Goal: Transaction & Acquisition: Subscribe to service/newsletter

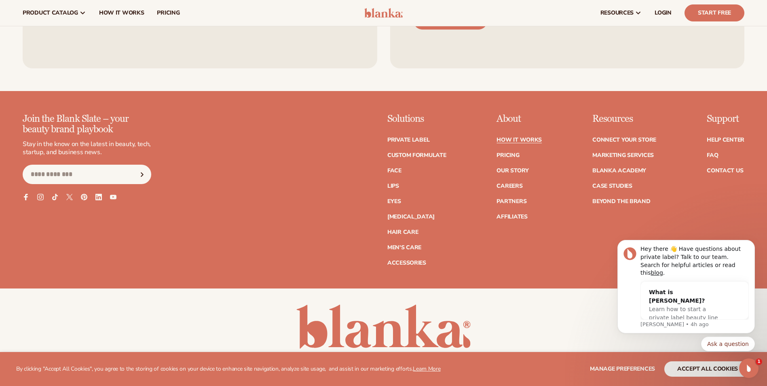
click at [221, 183] on div "Join the Blank Slate – your beauty brand playbook Stay in the know on the lates…" at bounding box center [384, 190] width 722 height 152
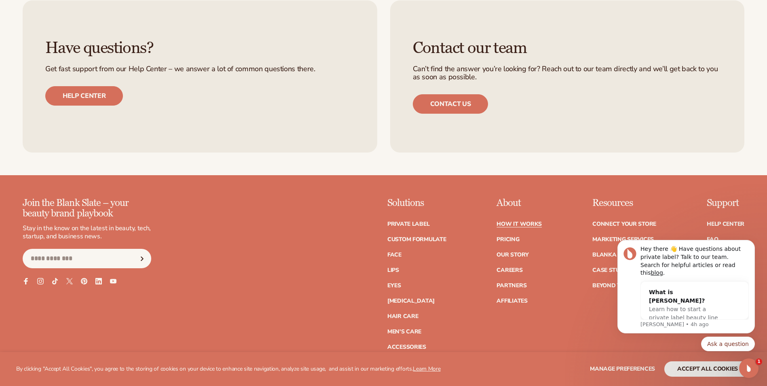
scroll to position [1858, 0]
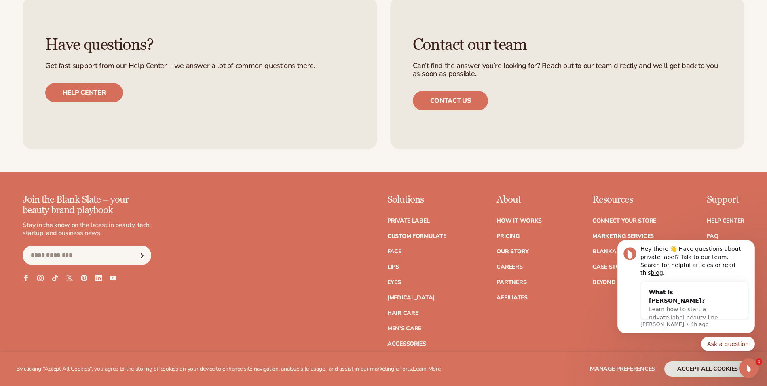
click at [516, 231] on ul "How It Works Pricing Our Story Careers Partners Affiliates" at bounding box center [519, 255] width 45 height 91
click at [515, 235] on link "Pricing" at bounding box center [508, 236] width 23 height 6
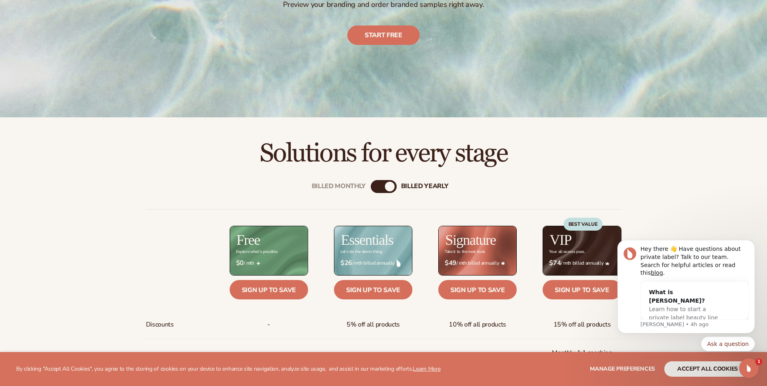
scroll to position [202, 0]
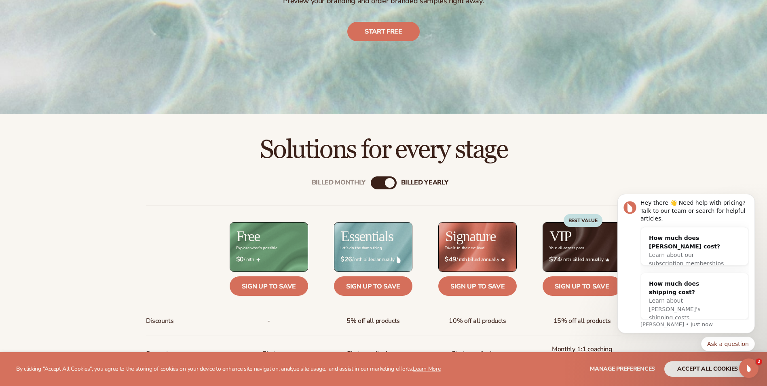
click at [583, 159] on h2 "Solutions for every stage" at bounding box center [384, 149] width 722 height 27
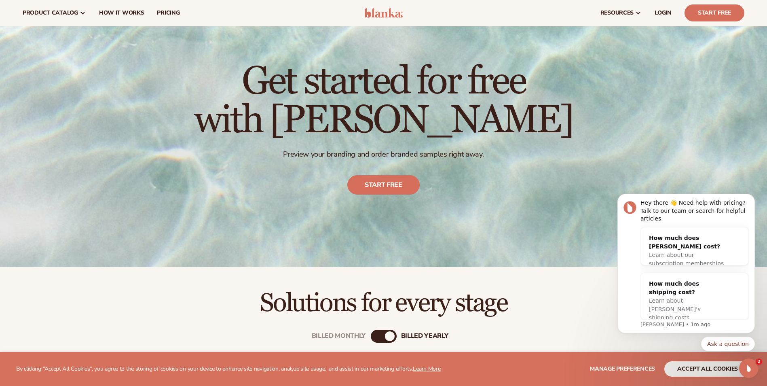
scroll to position [0, 0]
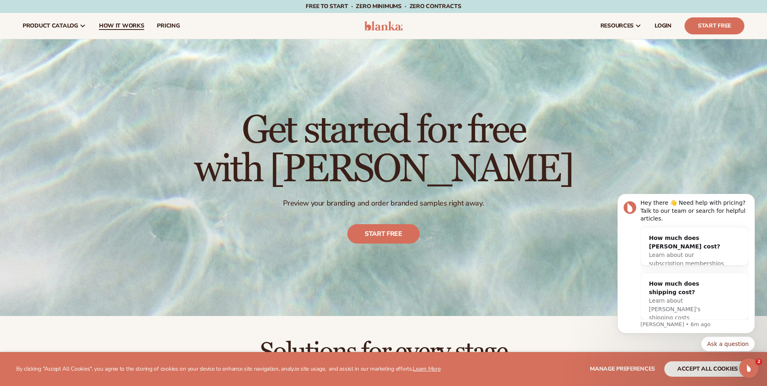
click at [121, 25] on span "How It Works" at bounding box center [121, 26] width 45 height 6
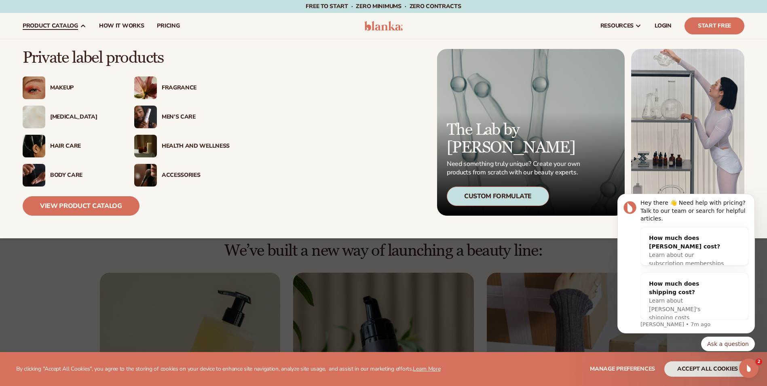
click at [55, 144] on div "Hair Care" at bounding box center [84, 146] width 68 height 7
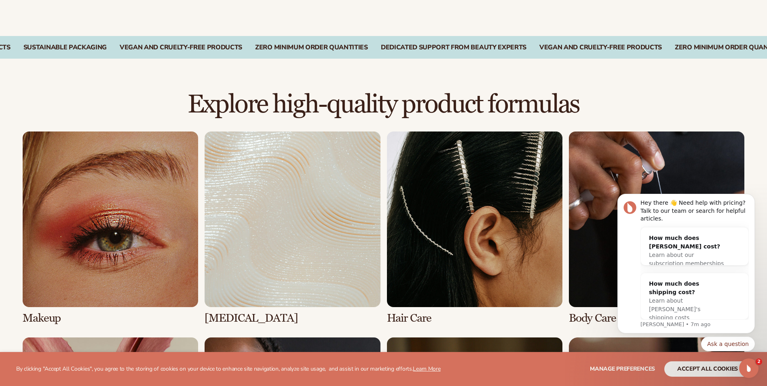
scroll to position [607, 0]
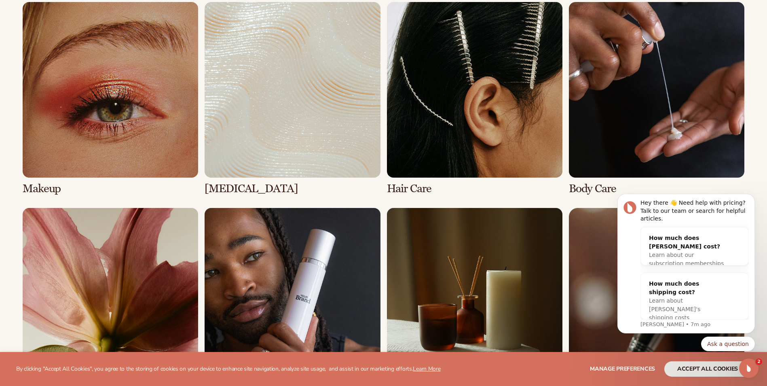
click at [511, 131] on link "3 / 8" at bounding box center [474, 98] width 175 height 193
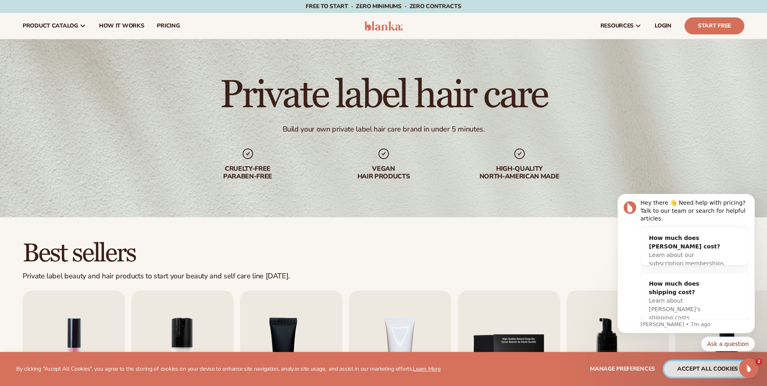
click at [712, 368] on button "accept all cookies" at bounding box center [707, 368] width 87 height 15
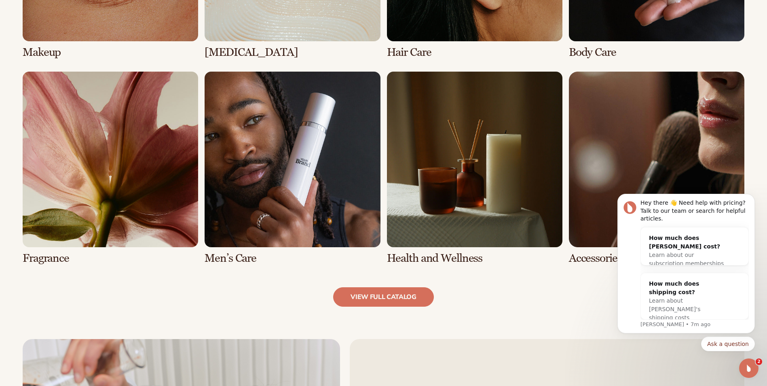
scroll to position [849, 0]
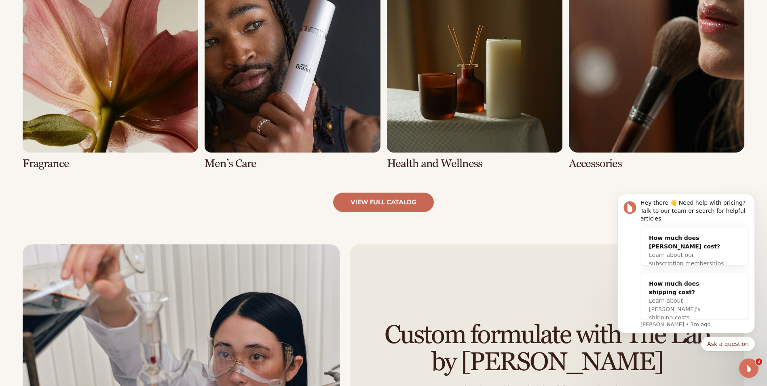
click at [383, 197] on link "view full catalog" at bounding box center [383, 201] width 101 height 19
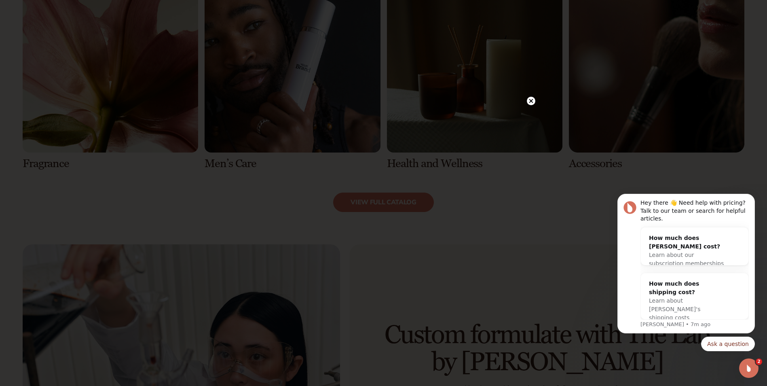
click at [529, 100] on circle at bounding box center [531, 101] width 8 height 8
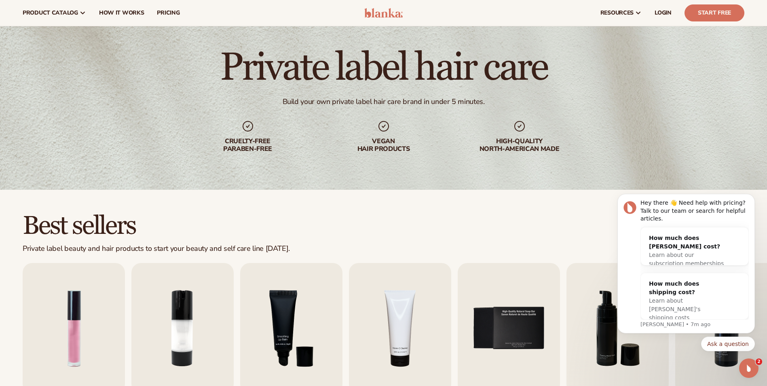
scroll to position [0, 0]
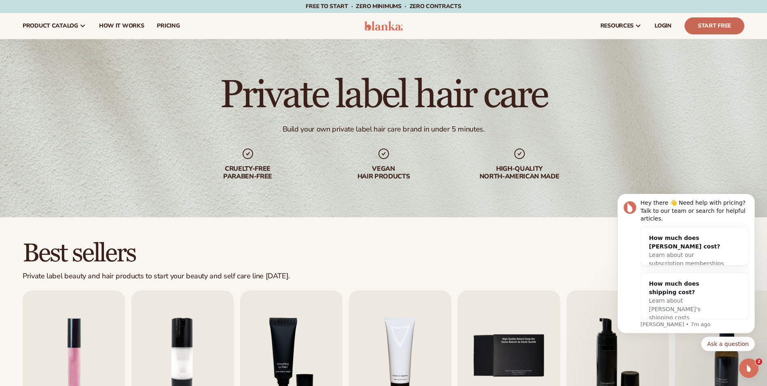
click at [717, 25] on link "Start Free" at bounding box center [715, 25] width 60 height 17
